Goal: Information Seeking & Learning: Learn about a topic

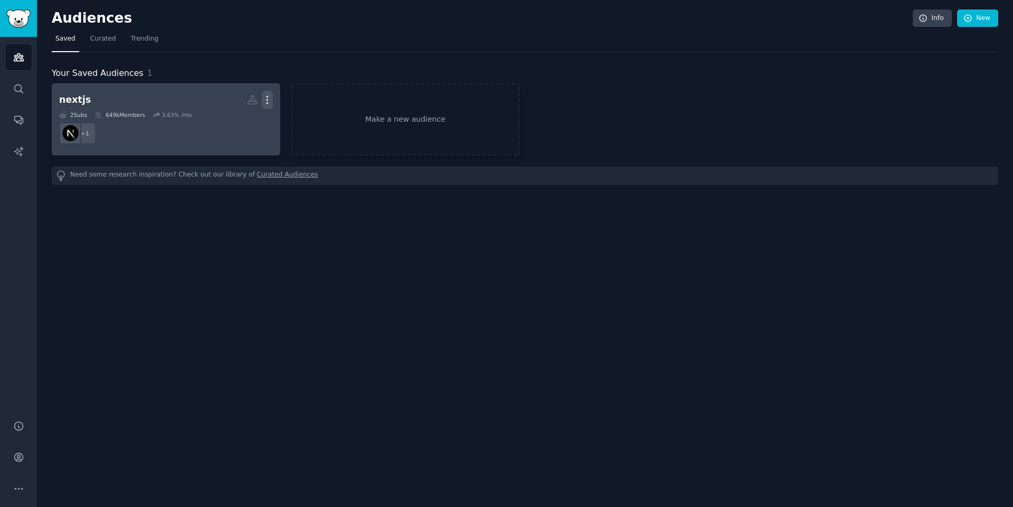
click at [265, 99] on icon "button" at bounding box center [267, 99] width 11 height 11
click at [228, 119] on p "Delete" at bounding box center [238, 122] width 24 height 11
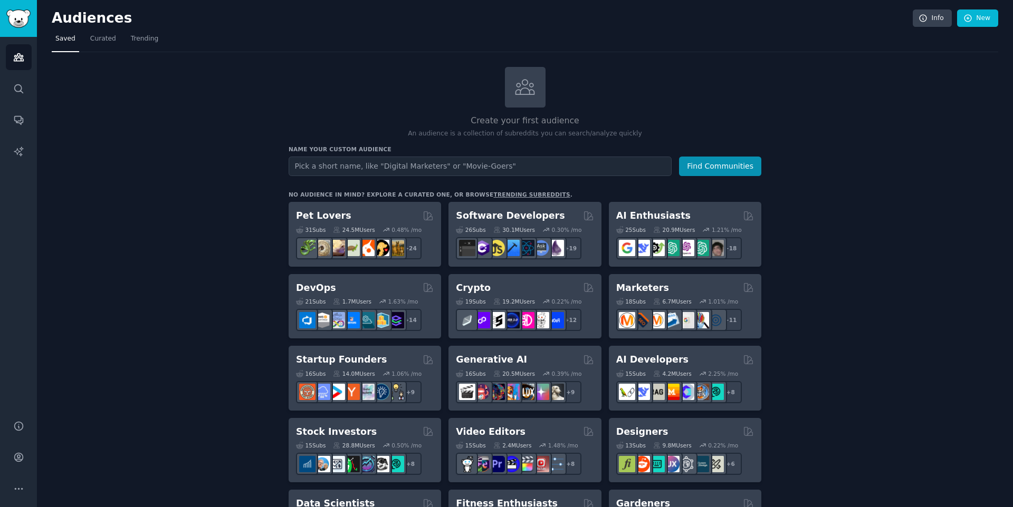
click at [495, 170] on input "text" at bounding box center [480, 167] width 383 height 20
type input "ai"
type input "n8n"
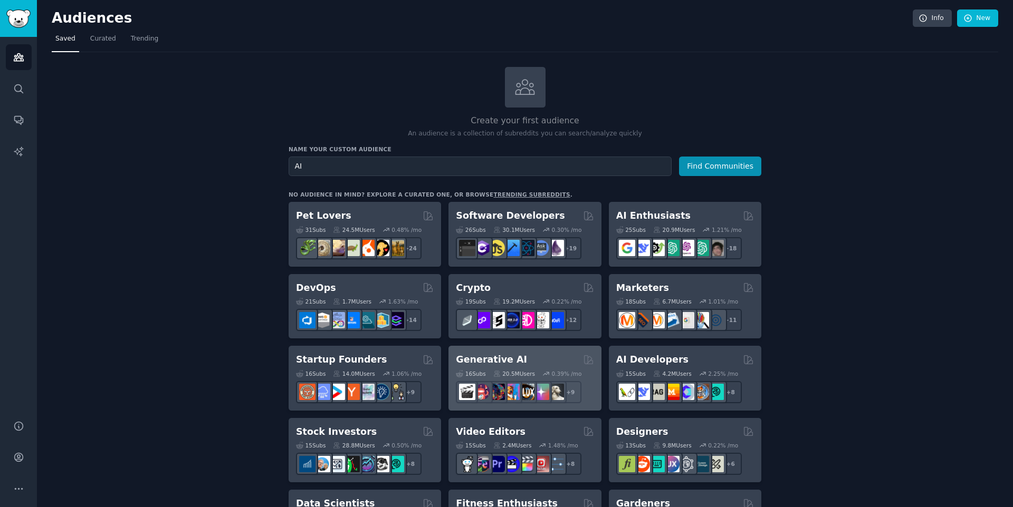
type input "AI"
click at [518, 351] on div "Generative AI 16 Sub s 20.5M Users 0.39 % /mo + 9" at bounding box center [524, 378] width 152 height 65
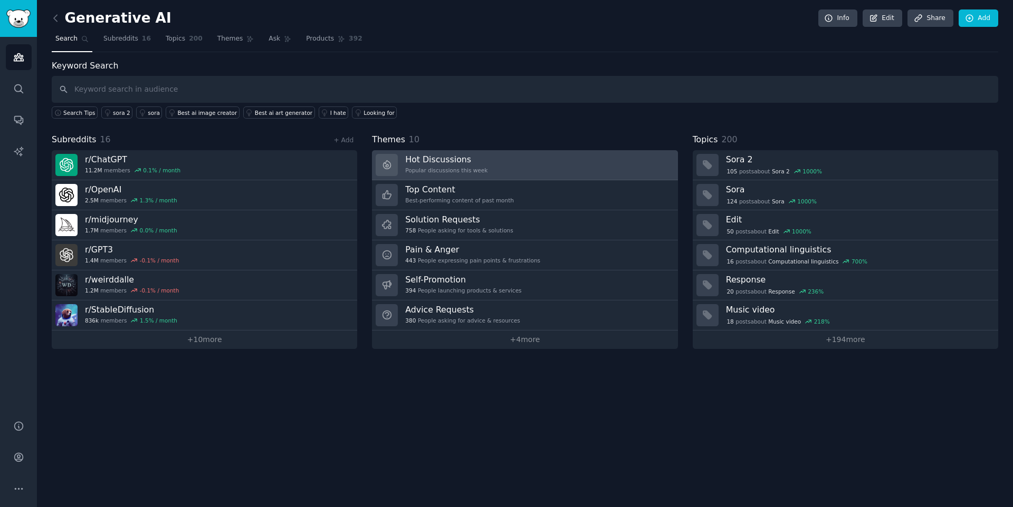
click at [508, 154] on link "Hot Discussions Popular discussions this week" at bounding box center [524, 165] width 305 height 30
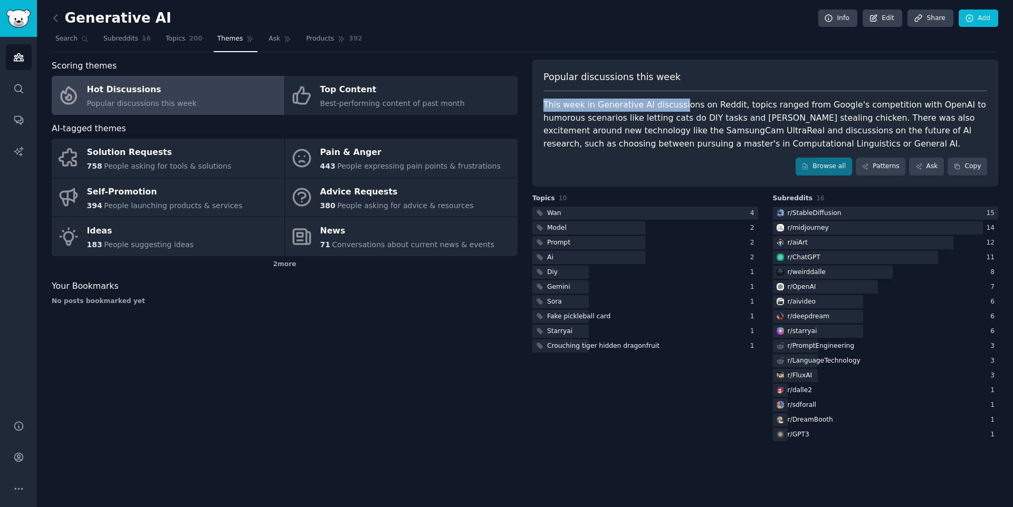
drag, startPoint x: 678, startPoint y: 101, endPoint x: 855, endPoint y: 92, distance: 176.9
click at [855, 92] on div "Popular discussions this week This week in Generative AI discussions on Reddit,…" at bounding box center [765, 123] width 466 height 127
click at [863, 94] on div "Popular discussions this week This week in Generative AI discussions on Reddit,…" at bounding box center [765, 123] width 466 height 127
click at [837, 171] on link "Browse all" at bounding box center [823, 167] width 56 height 18
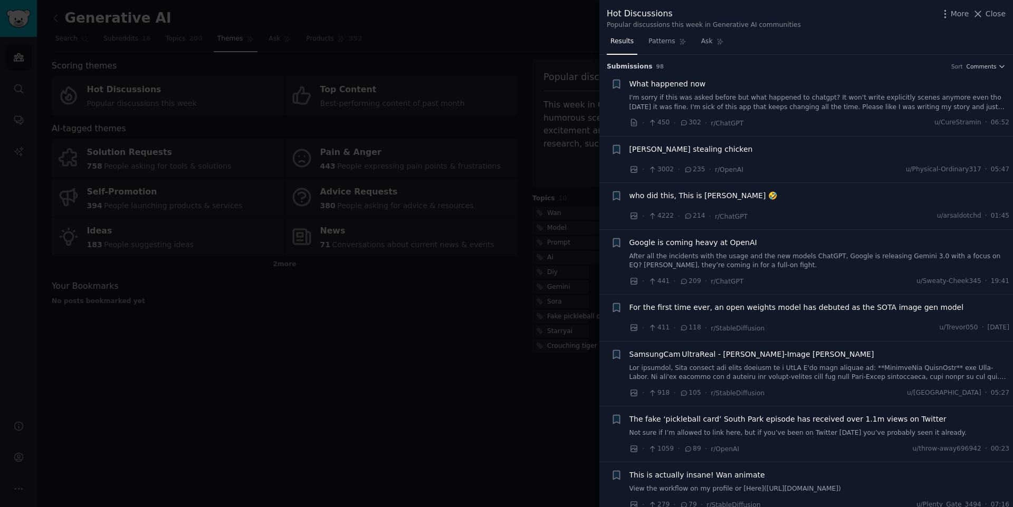
click at [683, 87] on span "What happened now" at bounding box center [667, 84] width 76 height 11
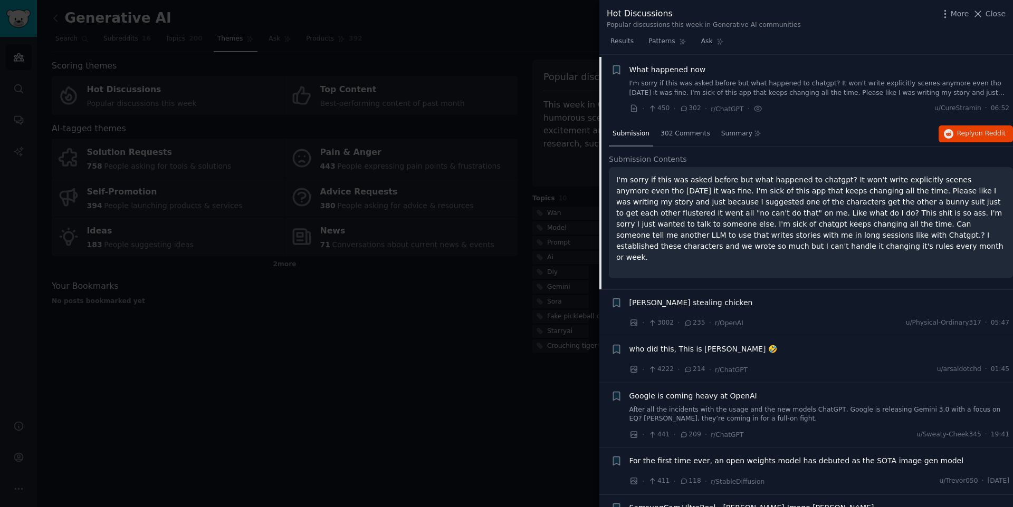
scroll to position [13, 0]
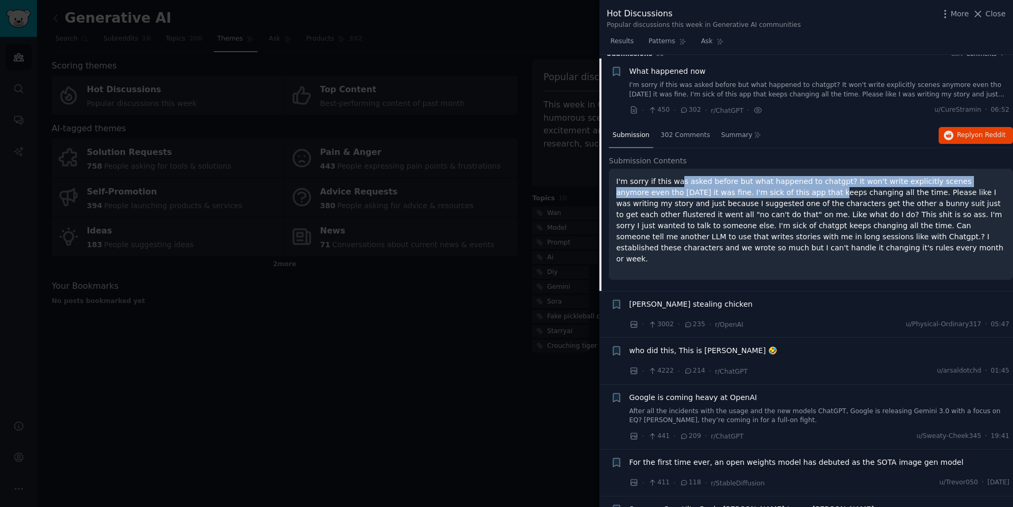
drag, startPoint x: 678, startPoint y: 184, endPoint x: 783, endPoint y: 191, distance: 105.2
click at [782, 191] on p "I'm sorry if this was asked before but what happened to chatgpt? It won't write…" at bounding box center [810, 220] width 389 height 89
click at [783, 191] on p "I'm sorry if this was asked before but what happened to chatgpt? It won't write…" at bounding box center [810, 220] width 389 height 89
drag, startPoint x: 738, startPoint y: 179, endPoint x: 814, endPoint y: 198, distance: 77.7
click at [814, 198] on p "I'm sorry if this was asked before but what happened to chatgpt? It won't write…" at bounding box center [810, 220] width 389 height 89
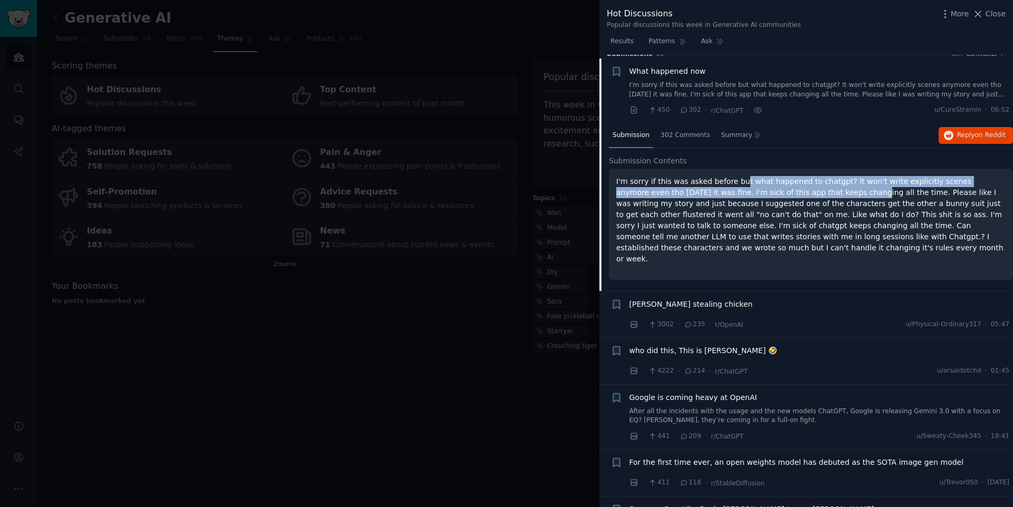
click at [814, 198] on p "I'm sorry if this was asked before but what happened to chatgpt? It won't write…" at bounding box center [810, 220] width 389 height 89
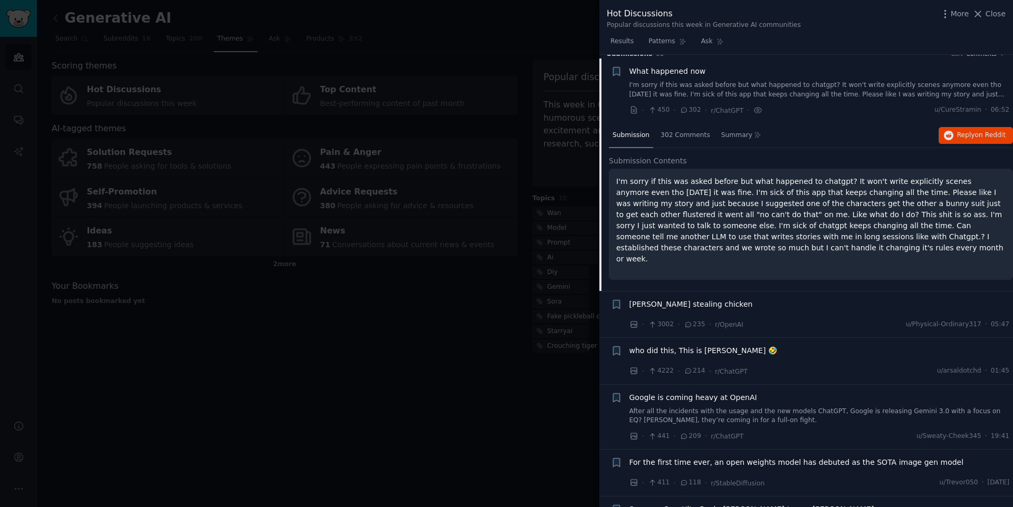
scroll to position [118, 0]
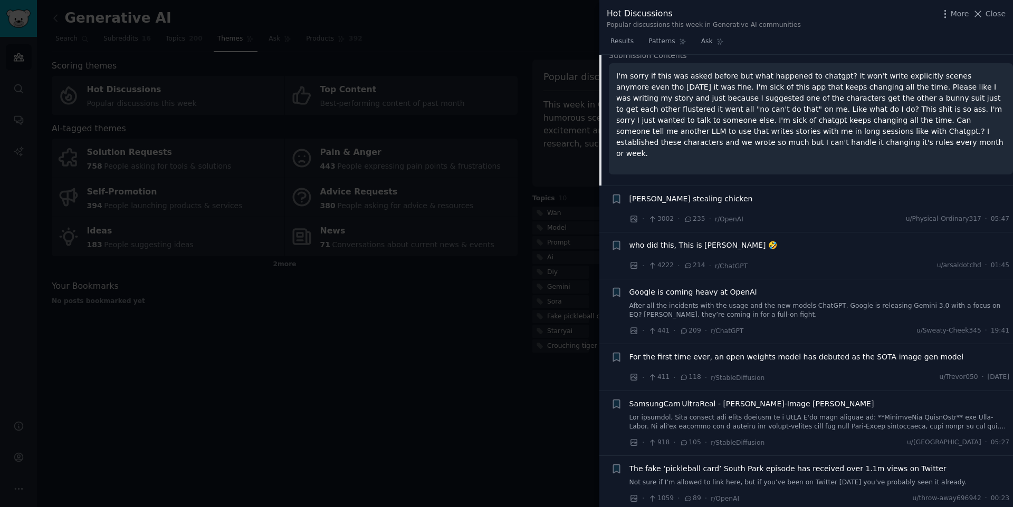
click at [767, 194] on div "[PERSON_NAME] stealing chicken" at bounding box center [819, 199] width 380 height 11
click at [742, 194] on span "[PERSON_NAME] stealing chicken" at bounding box center [690, 199] width 123 height 11
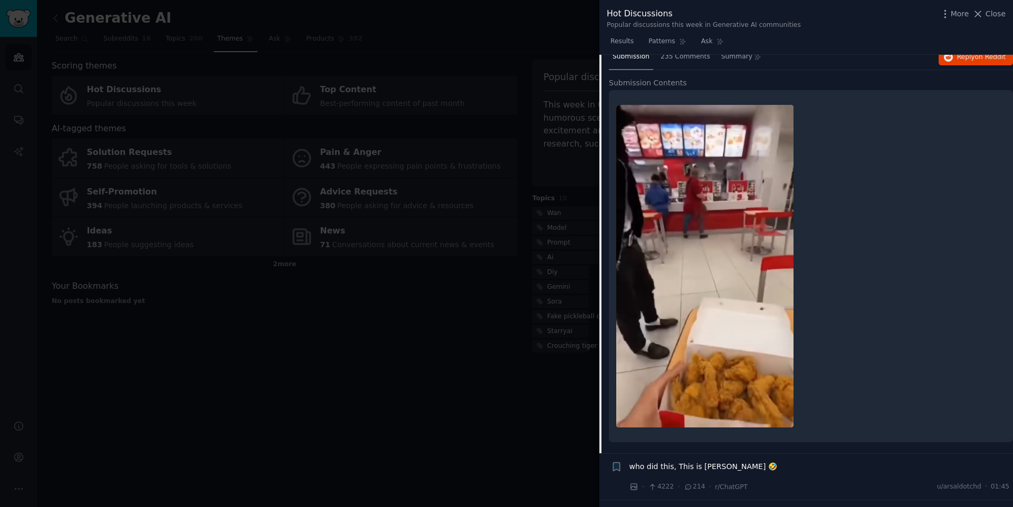
scroll to position [73, 0]
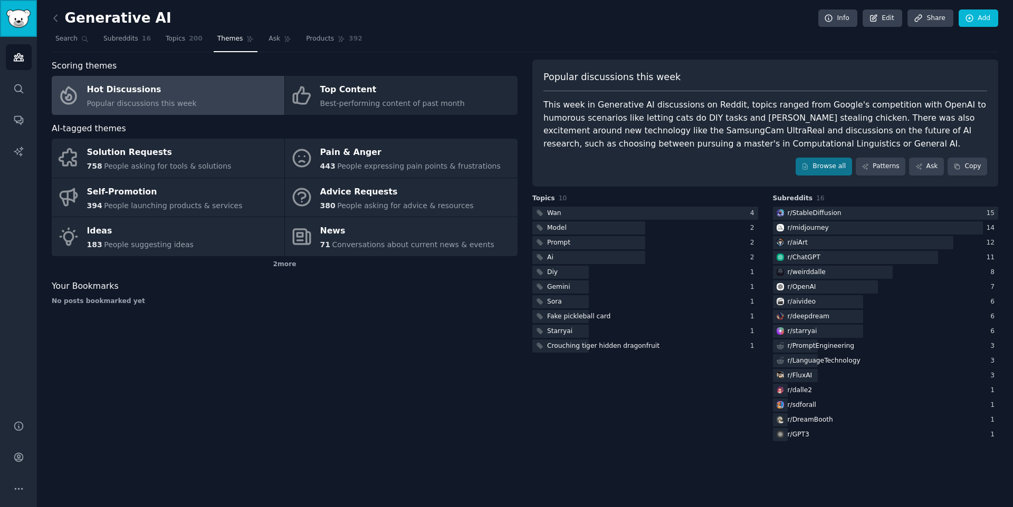
click at [15, 20] on img "Sidebar" at bounding box center [18, 18] width 24 height 18
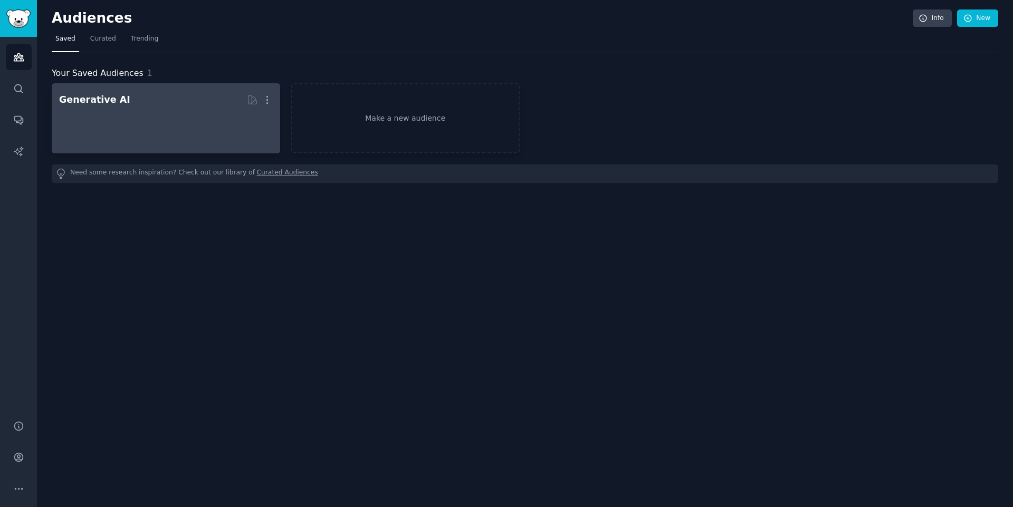
click at [149, 103] on h2 "Generative AI More" at bounding box center [166, 100] width 214 height 18
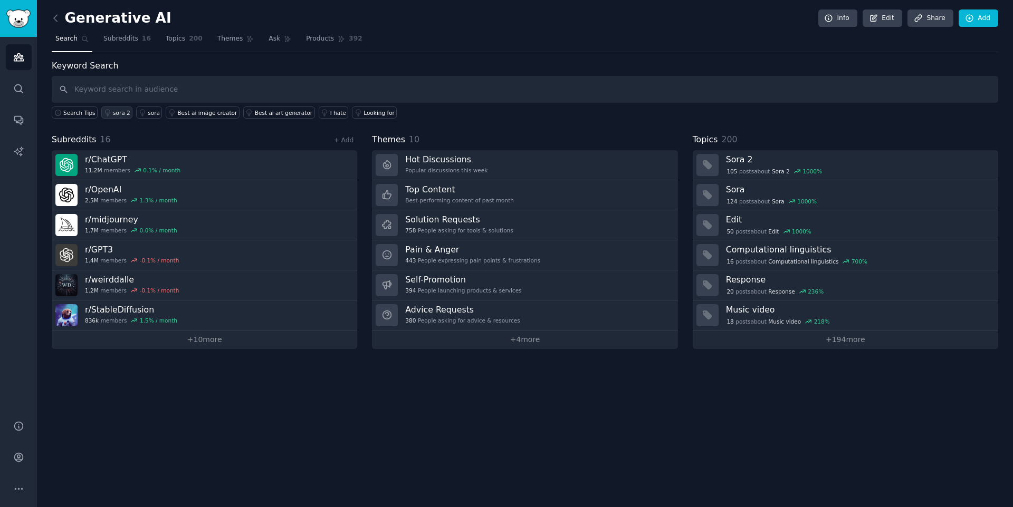
click at [126, 112] on div "sora 2" at bounding box center [121, 112] width 17 height 7
click at [138, 35] on link "Subreddits 16" at bounding box center [127, 42] width 55 height 22
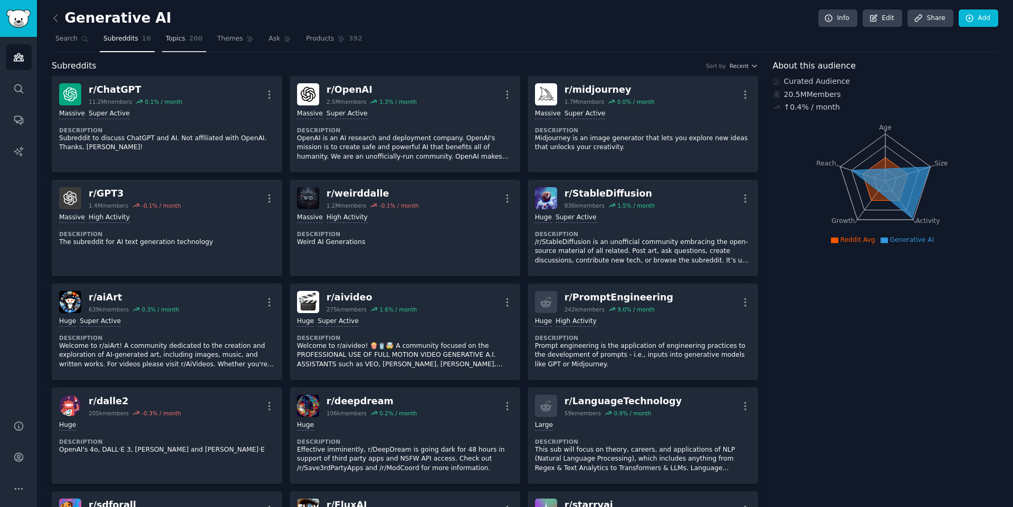
click at [194, 35] on span "200" at bounding box center [196, 38] width 14 height 9
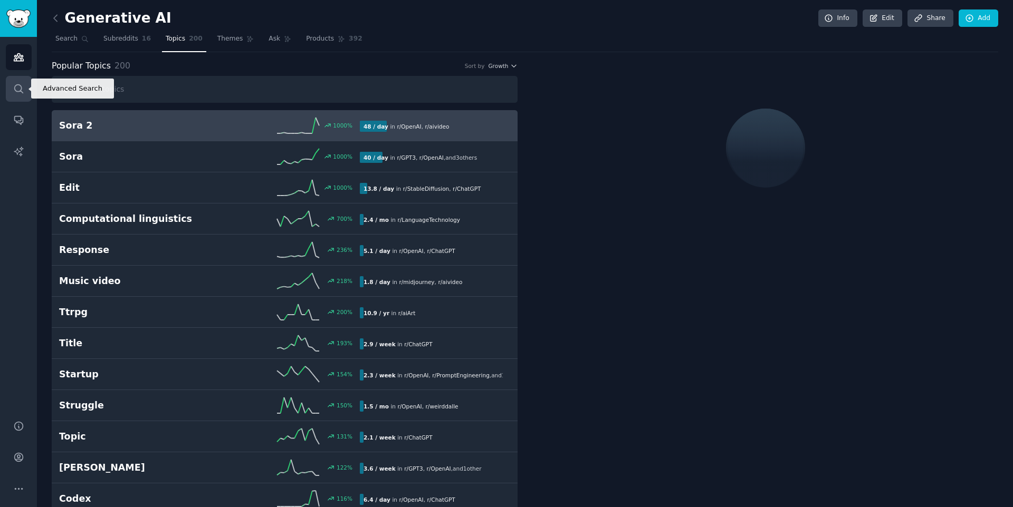
click at [27, 90] on link "Search" at bounding box center [19, 89] width 26 height 26
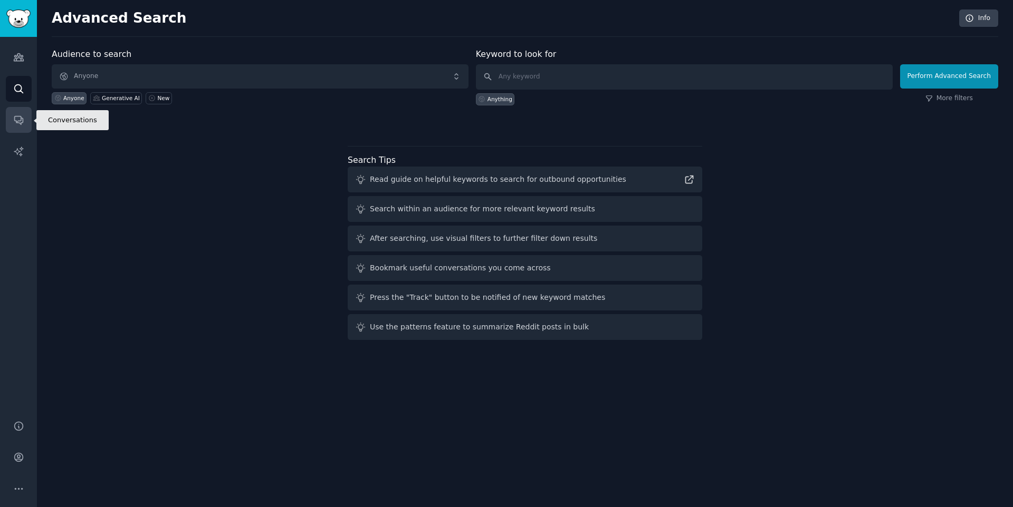
click at [23, 117] on icon "Sidebar" at bounding box center [18, 119] width 11 height 11
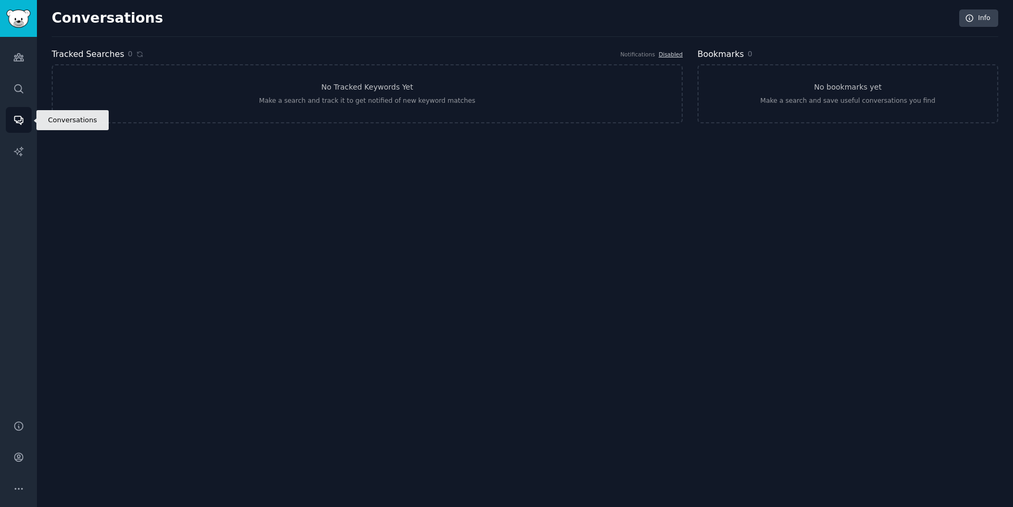
click at [20, 131] on link "Conversations" at bounding box center [19, 120] width 26 height 26
click at [19, 154] on icon "Sidebar" at bounding box center [18, 151] width 9 height 9
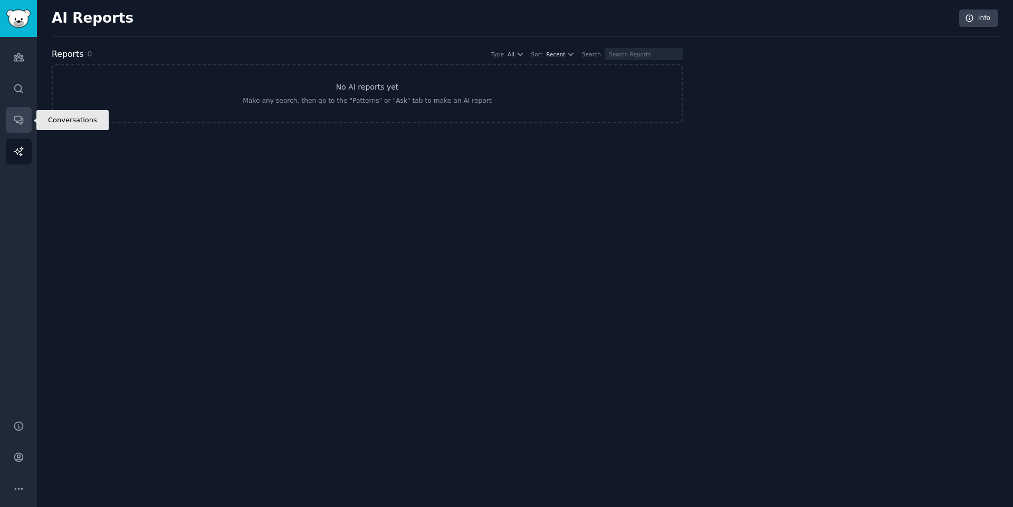
click at [17, 122] on icon "Sidebar" at bounding box center [18, 119] width 11 height 11
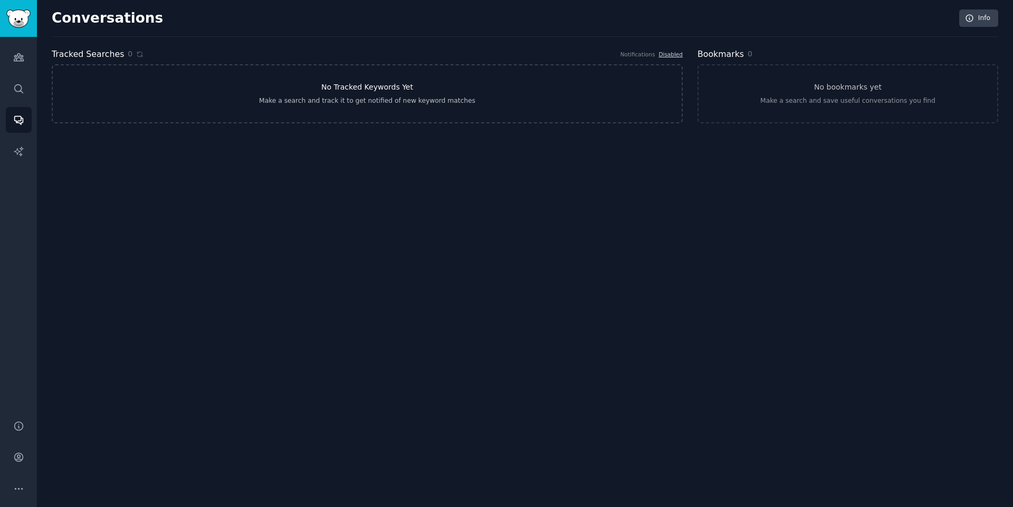
click at [374, 98] on div "Make a search and track it to get notified of new keyword matches" at bounding box center [367, 101] width 216 height 9
click at [361, 100] on div "Make a search and track it to get notified of new keyword matches" at bounding box center [367, 101] width 216 height 9
click at [638, 81] on link "No Tracked Keywords Yet Make a search and track it to get notified of new keywo…" at bounding box center [367, 93] width 631 height 59
click at [22, 74] on div "Audiences Search Conversations AI Reports" at bounding box center [18, 222] width 37 height 371
click at [21, 67] on link "Audiences" at bounding box center [19, 57] width 26 height 26
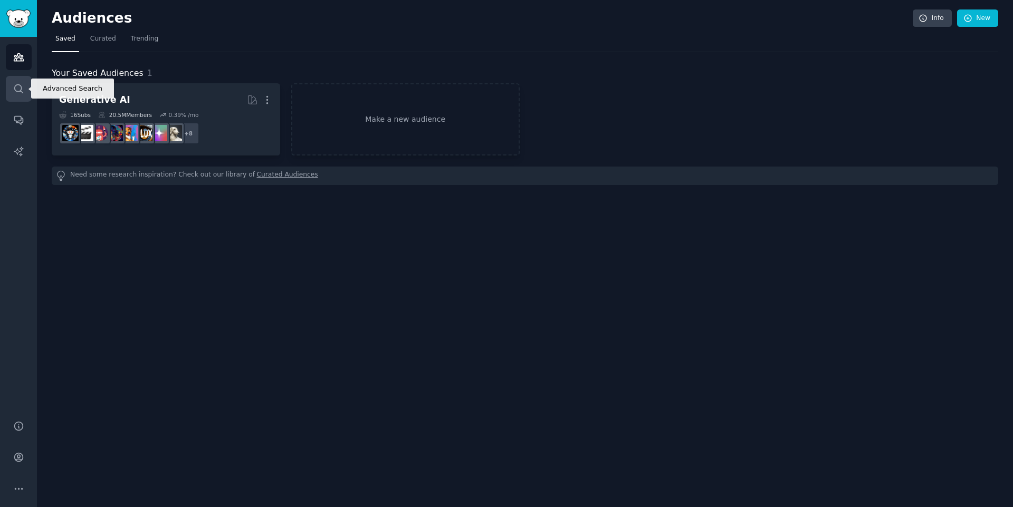
click at [14, 95] on link "Search" at bounding box center [19, 89] width 26 height 26
